Goal: Information Seeking & Learning: Learn about a topic

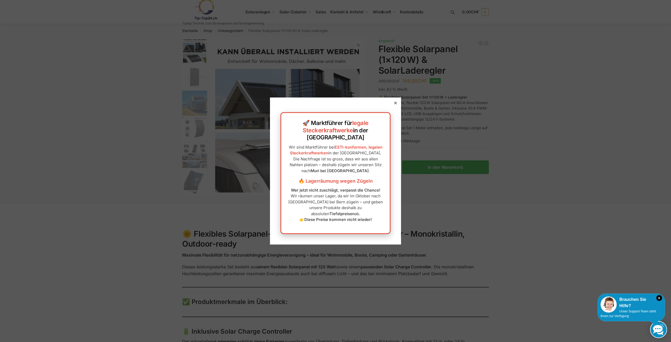
click at [393, 105] on div at bounding box center [395, 103] width 5 height 5
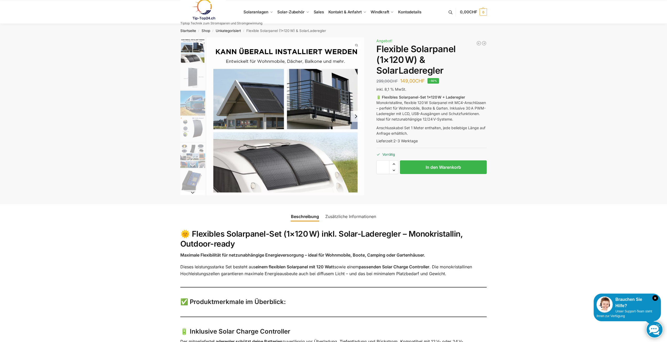
click at [194, 80] on img "2 / 9" at bounding box center [192, 76] width 25 height 25
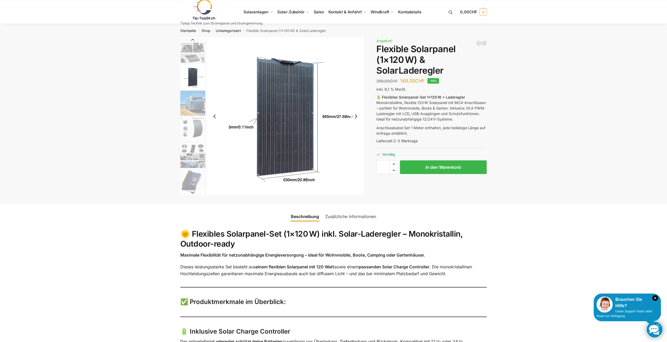
click at [192, 99] on img "3 / 9" at bounding box center [192, 103] width 25 height 25
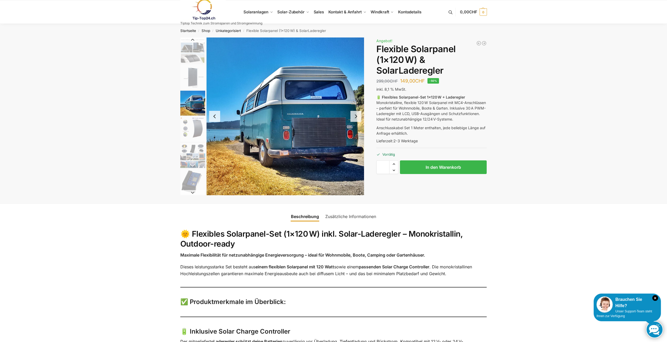
click at [194, 126] on img "4 / 9" at bounding box center [192, 129] width 25 height 25
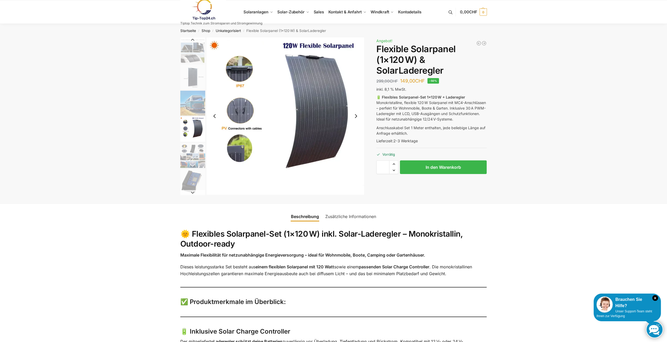
click at [192, 153] on img "5 / 9" at bounding box center [192, 155] width 25 height 25
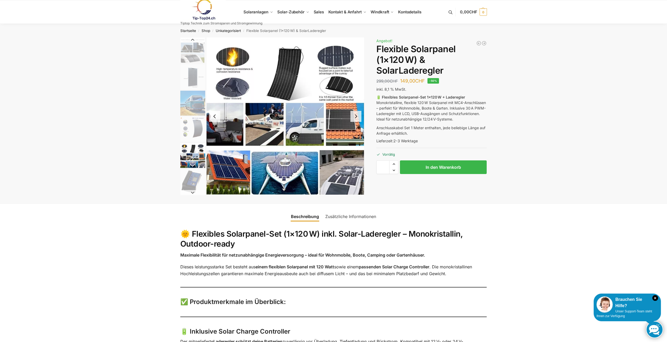
click at [191, 184] on img "6 / 9" at bounding box center [192, 181] width 25 height 25
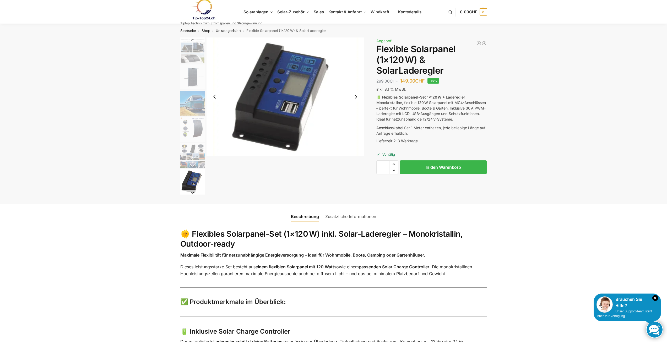
click at [191, 191] on button "Next slide" at bounding box center [192, 192] width 25 height 5
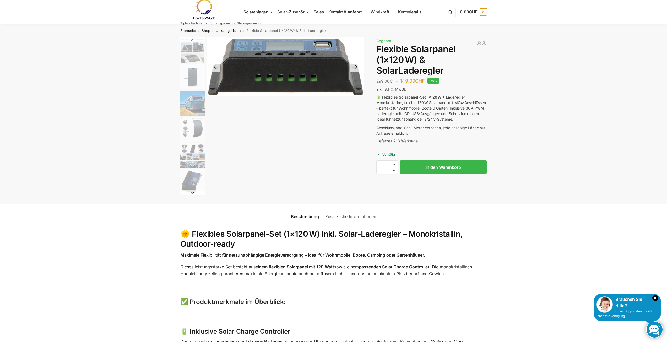
click at [193, 182] on img "6 / 9" at bounding box center [192, 181] width 25 height 25
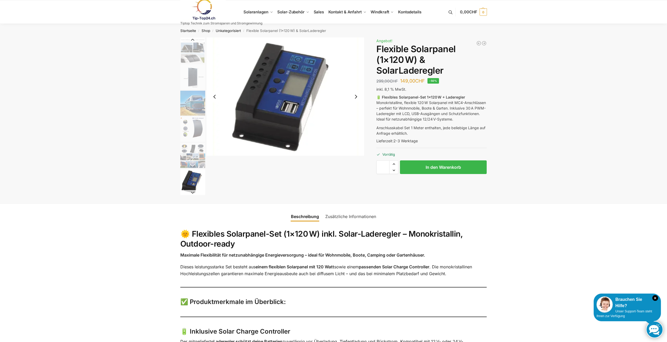
click at [193, 160] on img "5 / 9" at bounding box center [192, 155] width 25 height 25
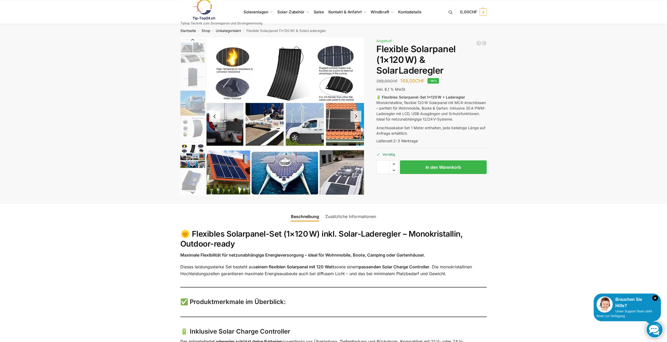
click at [193, 132] on img "4 / 9" at bounding box center [192, 129] width 25 height 25
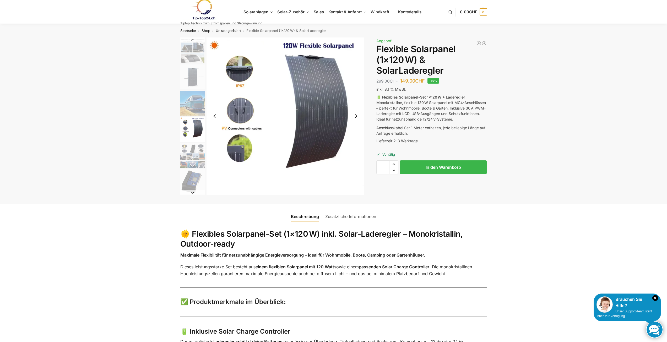
click at [188, 154] on img "5 / 9" at bounding box center [192, 155] width 25 height 25
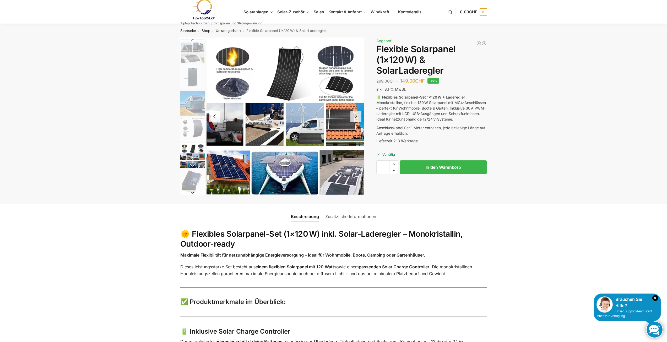
click at [191, 178] on img "6 / 9" at bounding box center [192, 181] width 25 height 25
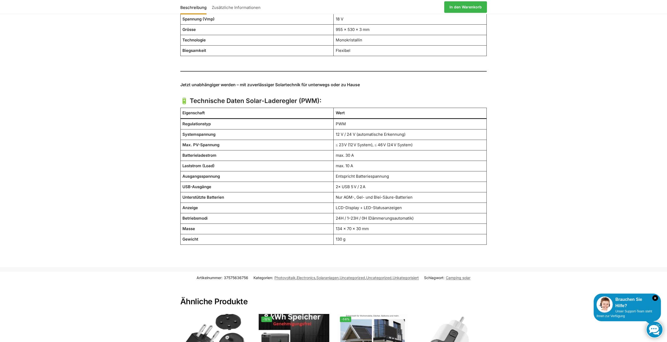
scroll to position [511, 0]
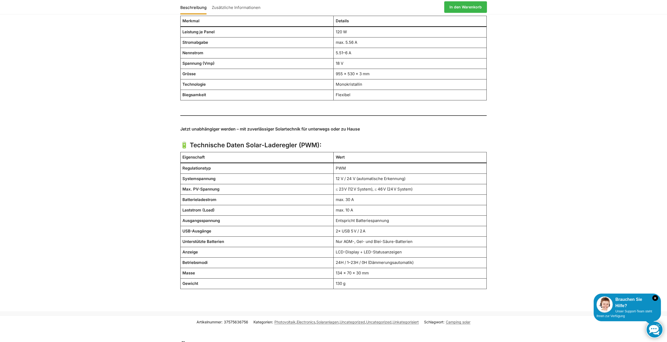
click at [129, 191] on div "Beschreibung Zusätzliche Informationen 🌞 Flexibles Solarpanel-Set (1×120 W) ink…" at bounding box center [333, 2] width 667 height 618
